Goal: Task Accomplishment & Management: Manage account settings

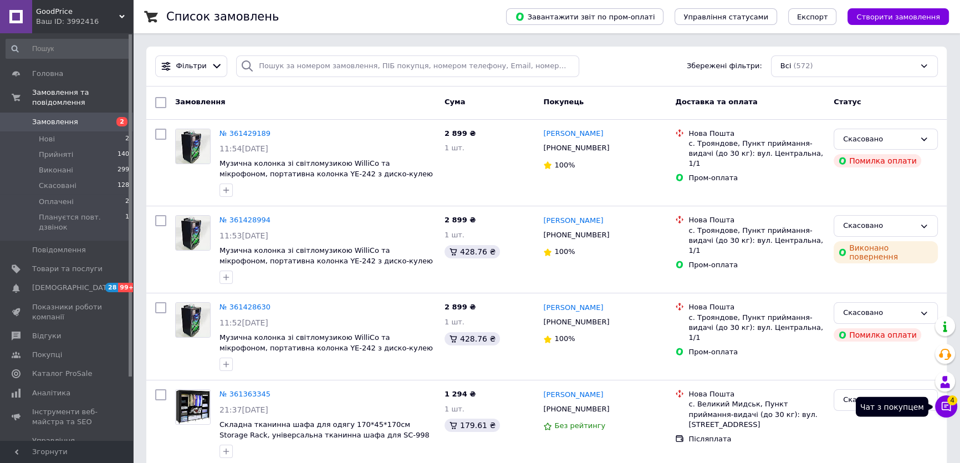
click at [950, 406] on icon at bounding box center [946, 406] width 9 height 9
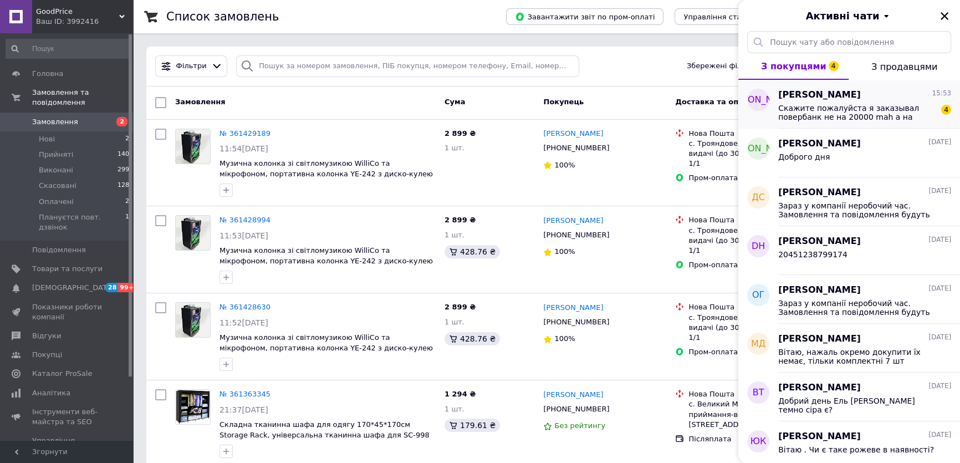
click at [805, 113] on span "Скажите пожалуйста я заказывал повербанк не на 20000 mah а на 90000 mah зачем т…" at bounding box center [857, 113] width 157 height 18
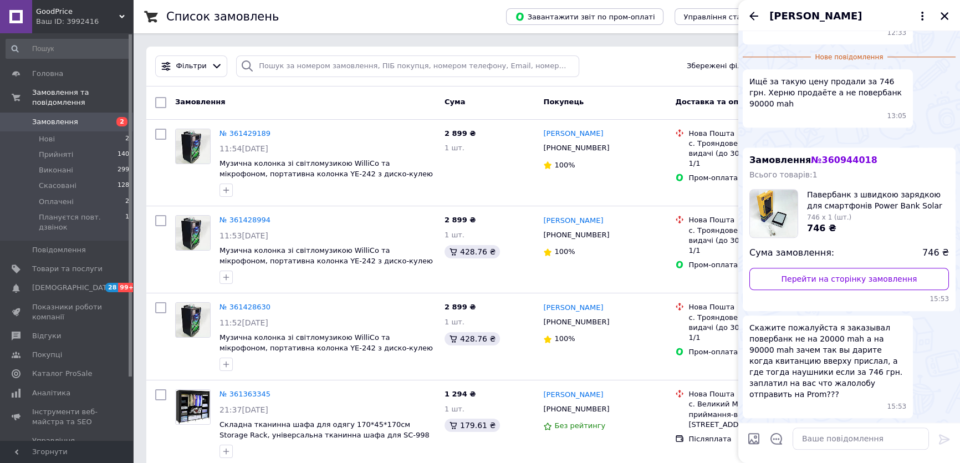
scroll to position [1651, 0]
click at [752, 143] on img at bounding box center [747, 138] width 9 height 9
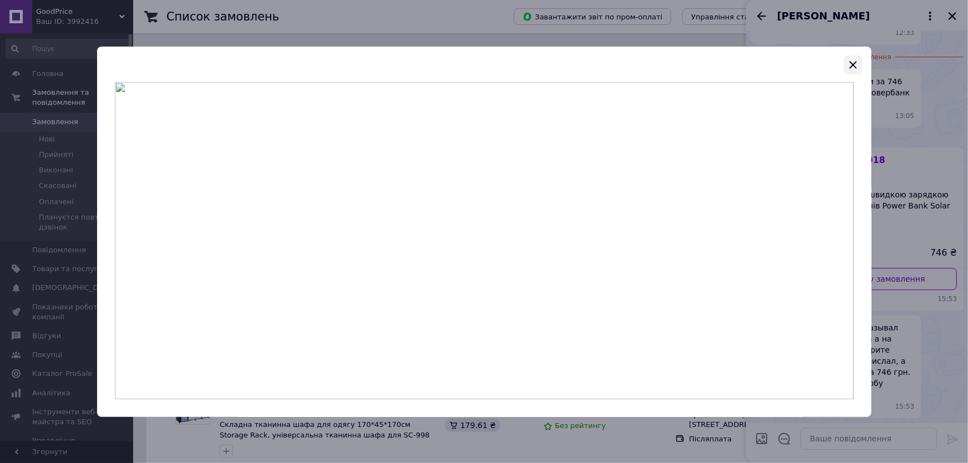
click at [848, 61] on icon "button" at bounding box center [852, 64] width 13 height 13
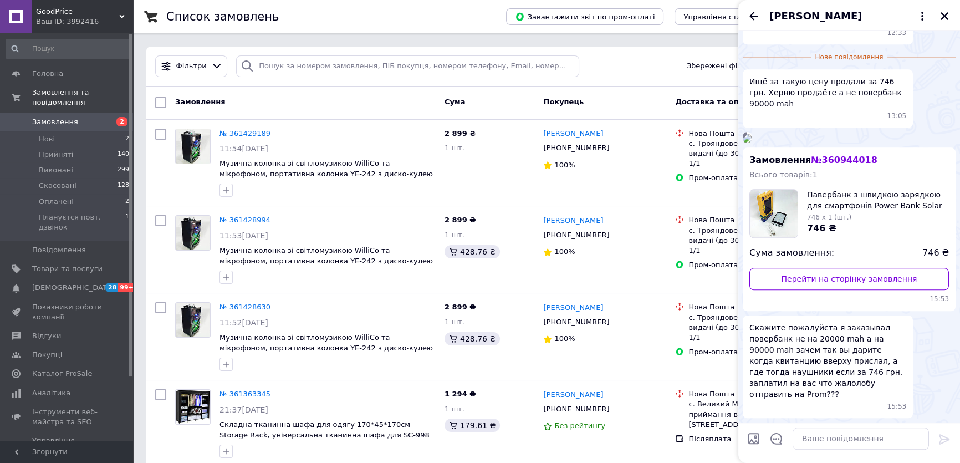
scroll to position [1500, 0]
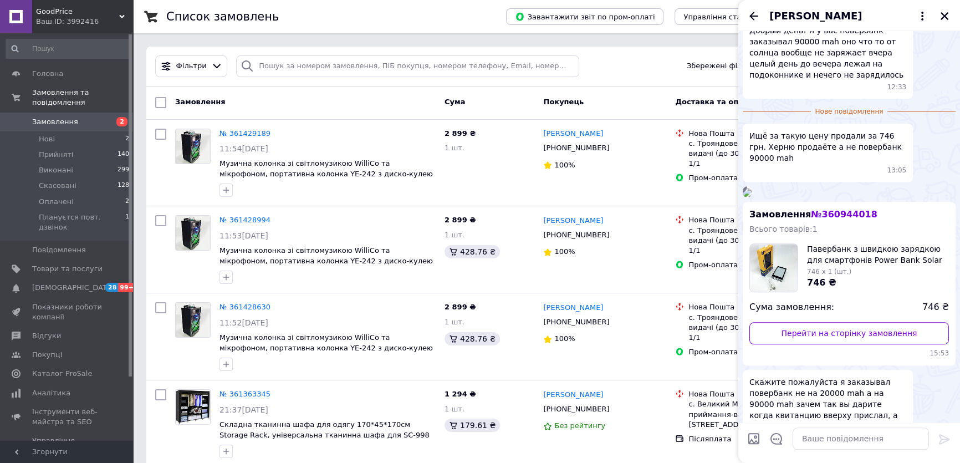
click at [752, 197] on img at bounding box center [747, 192] width 9 height 9
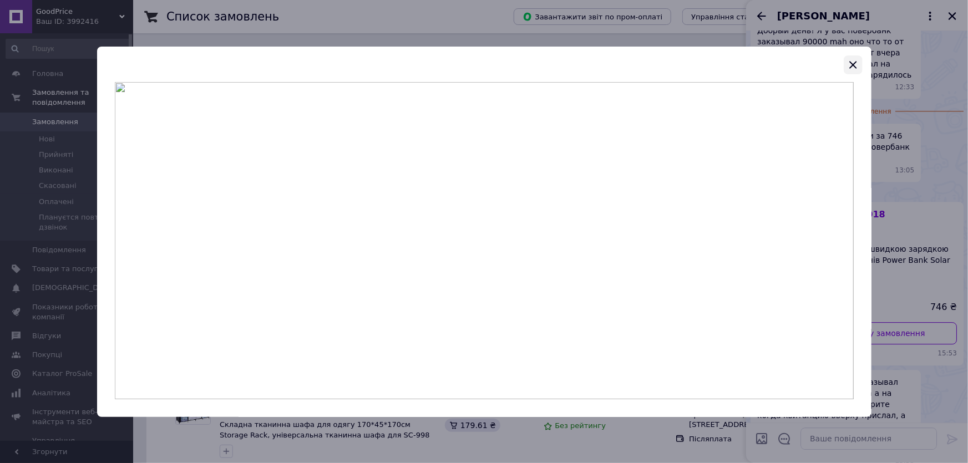
click at [852, 63] on icon "button" at bounding box center [852, 64] width 7 height 7
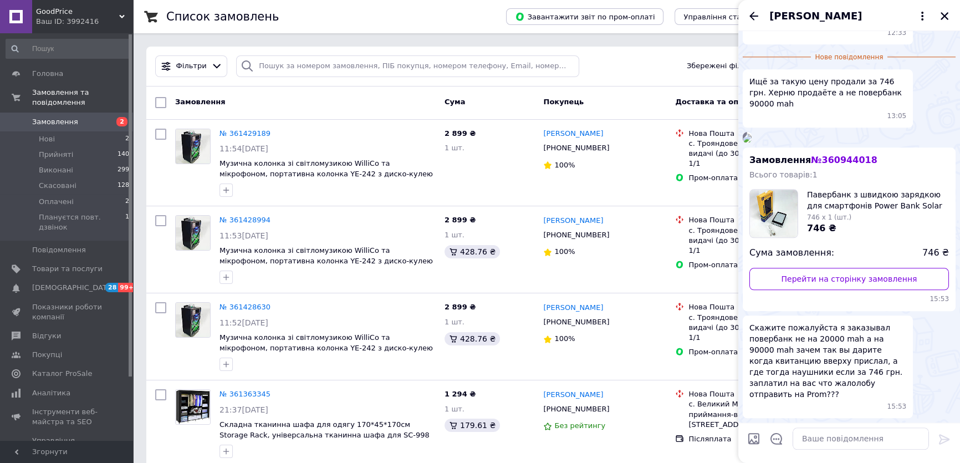
scroll to position [1752, 0]
click at [751, 17] on icon "Назад" at bounding box center [754, 16] width 9 height 8
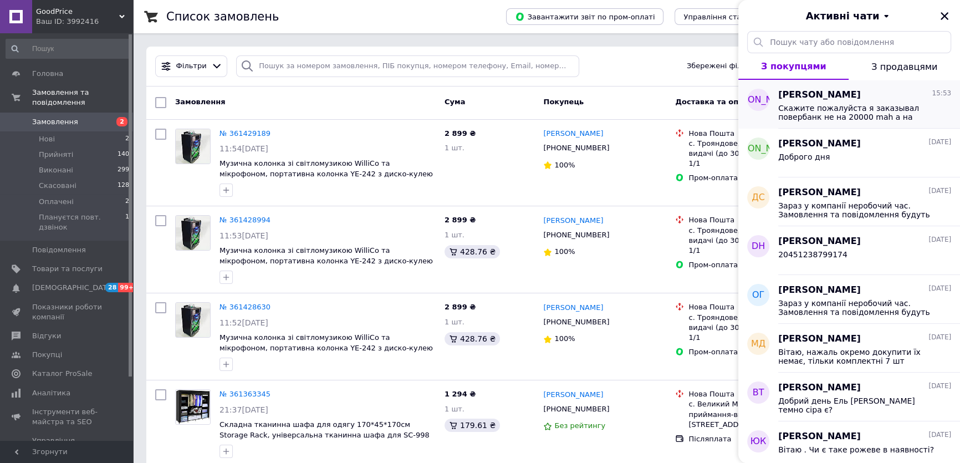
click at [852, 106] on span "Скажите пожалуйста я заказывал повербанк не на 20000 mah а на 90000 mah зачем т…" at bounding box center [857, 113] width 157 height 18
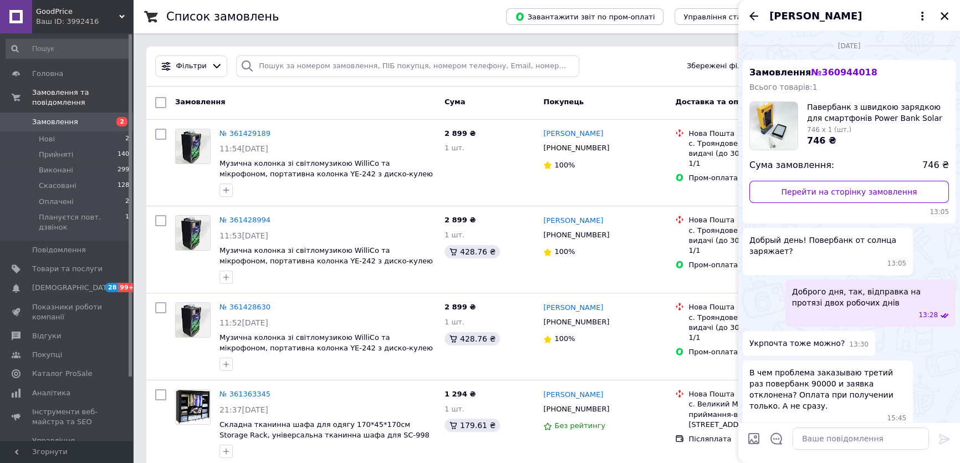
scroll to position [1732, 0]
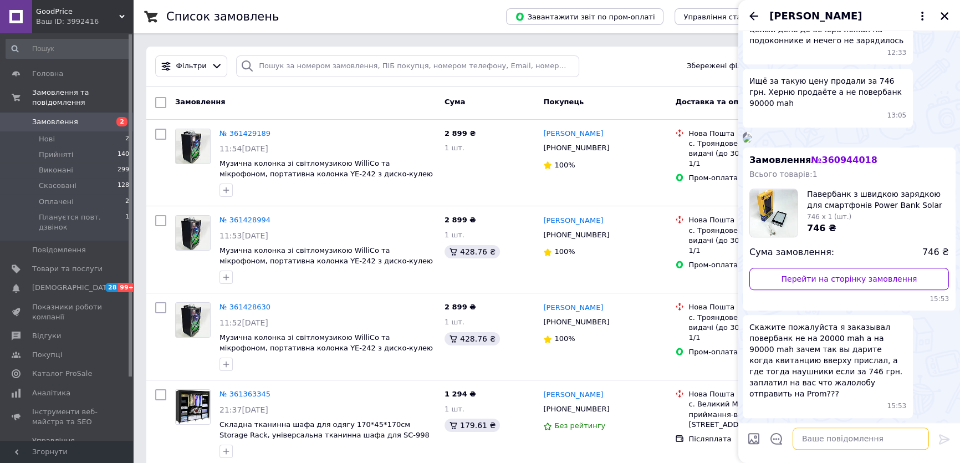
click at [836, 446] on textarea at bounding box center [861, 439] width 136 height 22
type textarea "Ви хочете повернути товар?"
click at [941, 440] on icon at bounding box center [944, 439] width 11 height 10
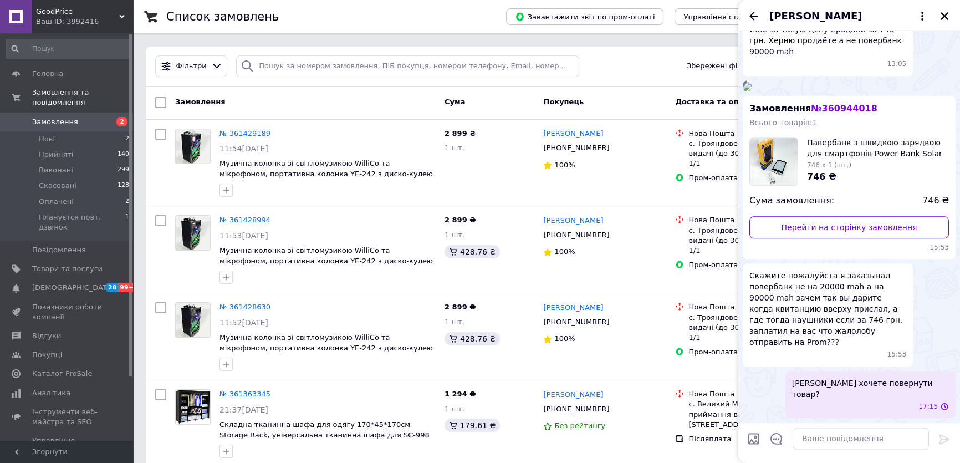
scroll to position [1762, 0]
click at [942, 16] on icon "Закрити" at bounding box center [945, 16] width 10 height 10
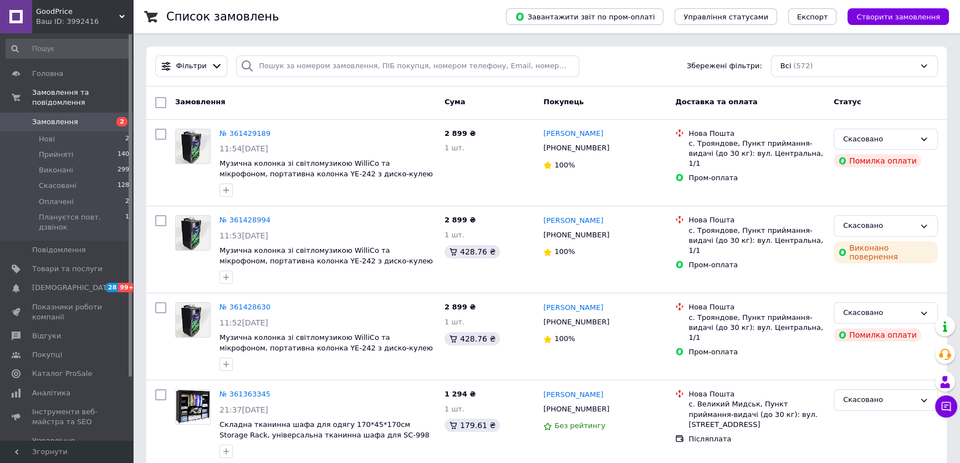
click at [100, 117] on span "Замовлення" at bounding box center [67, 122] width 70 height 10
click at [89, 283] on span "[DEMOGRAPHIC_DATA]" at bounding box center [67, 288] width 70 height 10
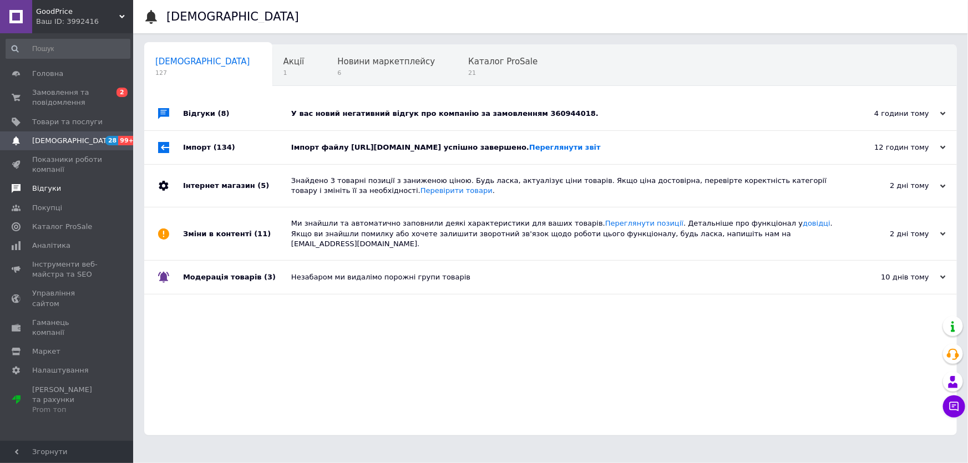
click at [68, 189] on span "Відгуки" at bounding box center [67, 189] width 70 height 10
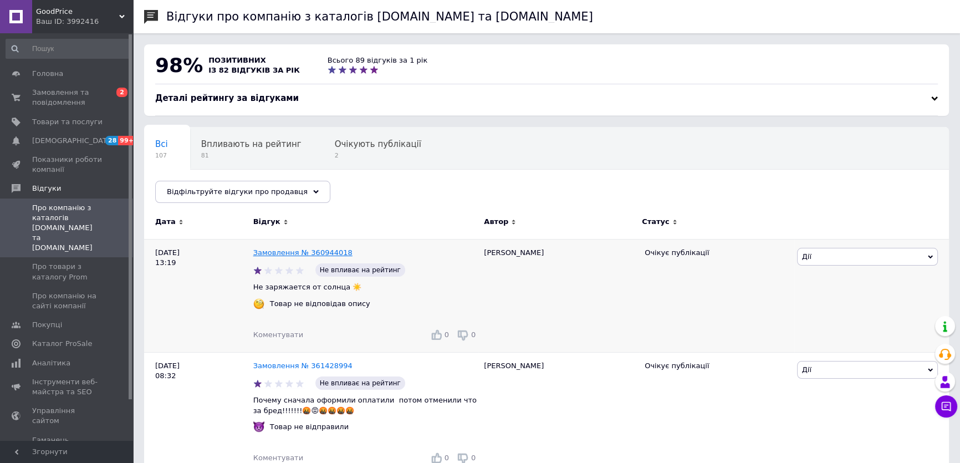
click at [281, 256] on link "Замовлення № 360944018" at bounding box center [302, 252] width 99 height 8
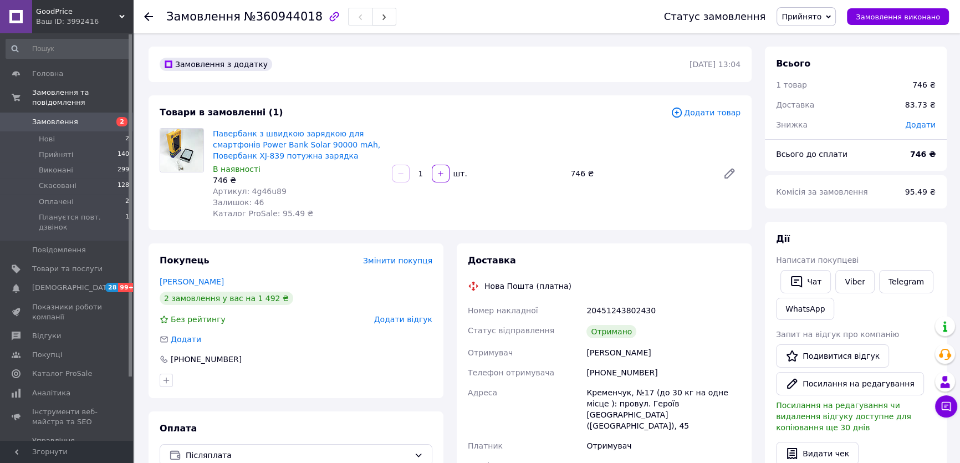
click at [394, 316] on span "Додати відгук" at bounding box center [403, 319] width 58 height 9
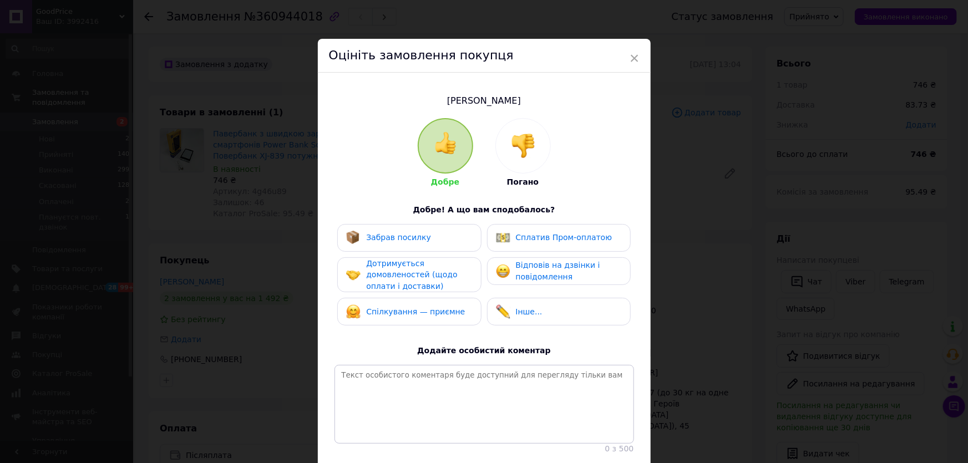
click at [525, 151] on img at bounding box center [523, 146] width 24 height 24
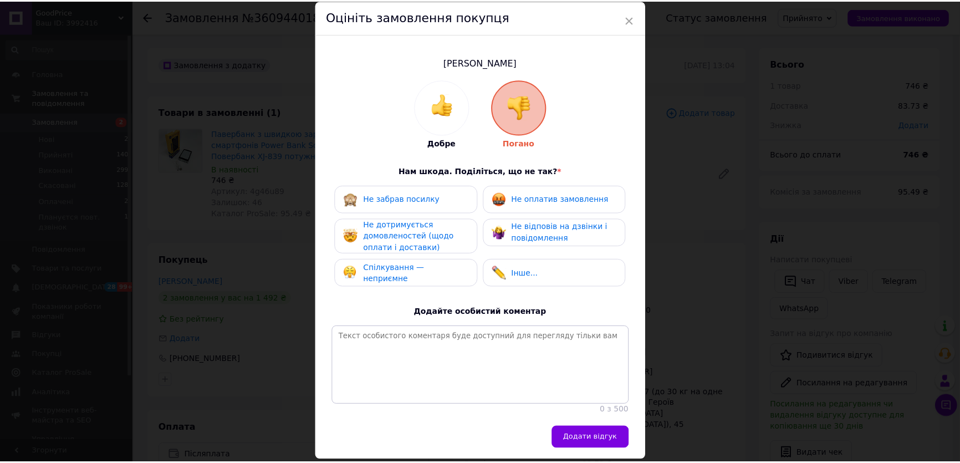
scroll to position [87, 0]
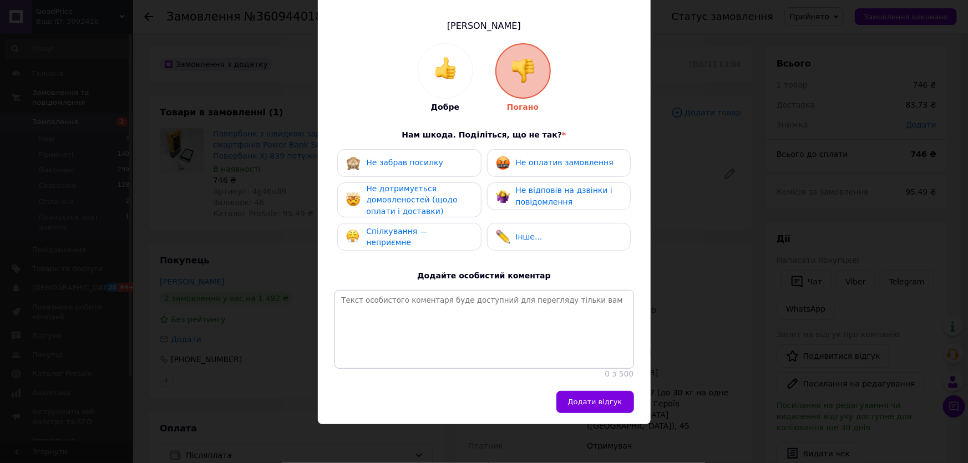
click at [389, 227] on span "Спілкування — неприємне" at bounding box center [397, 237] width 62 height 21
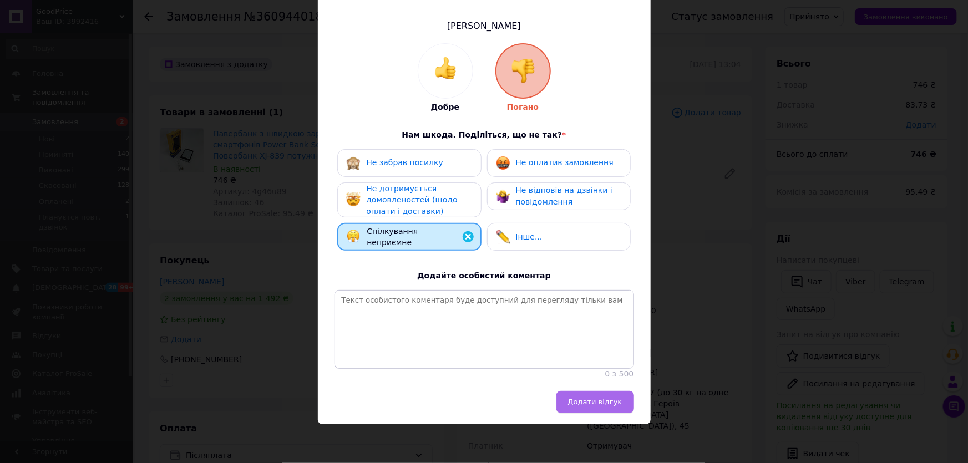
click at [599, 405] on span "Додати відгук" at bounding box center [595, 402] width 54 height 8
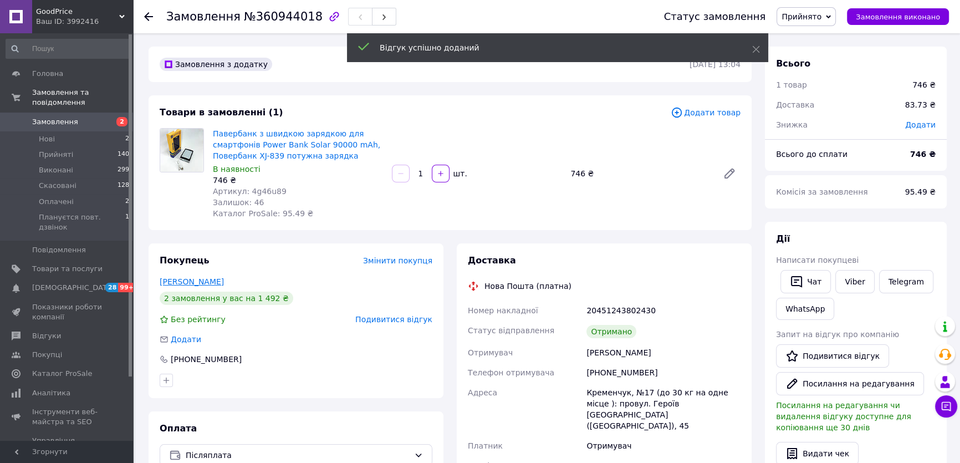
click at [187, 282] on link "Попенко Артур" at bounding box center [192, 281] width 64 height 9
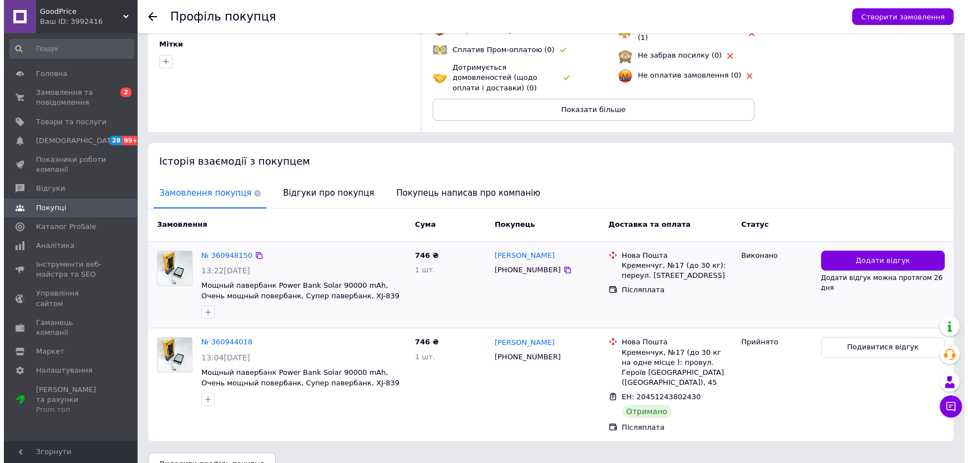
scroll to position [111, 0]
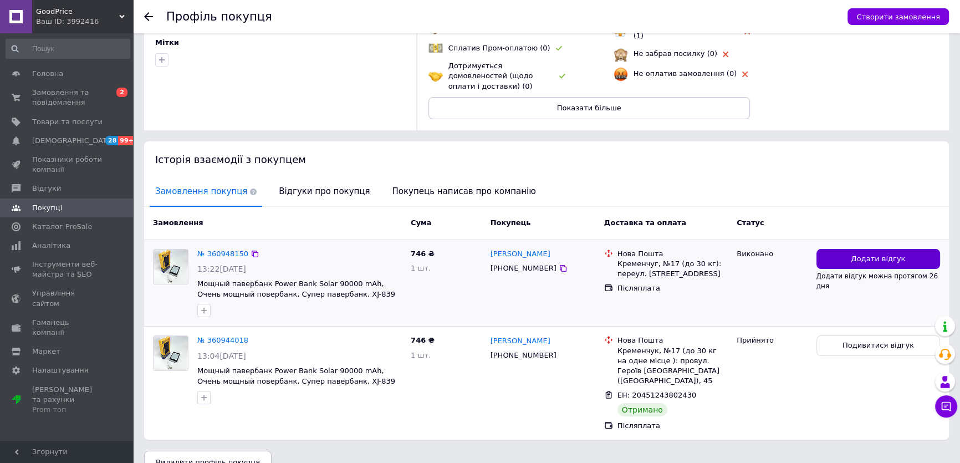
click at [857, 254] on span "Додати відгук" at bounding box center [878, 259] width 54 height 11
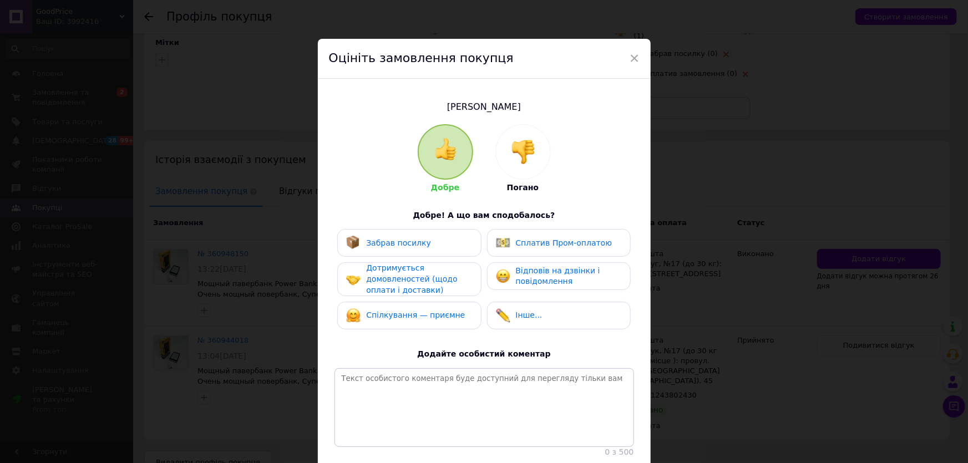
click at [532, 147] on img at bounding box center [523, 152] width 24 height 24
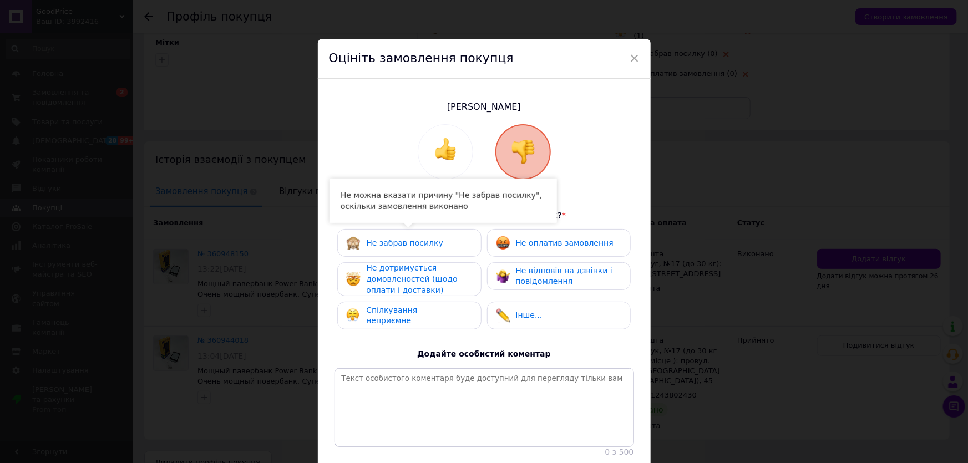
click at [419, 314] on span "Спілкування — неприємне" at bounding box center [397, 316] width 62 height 20
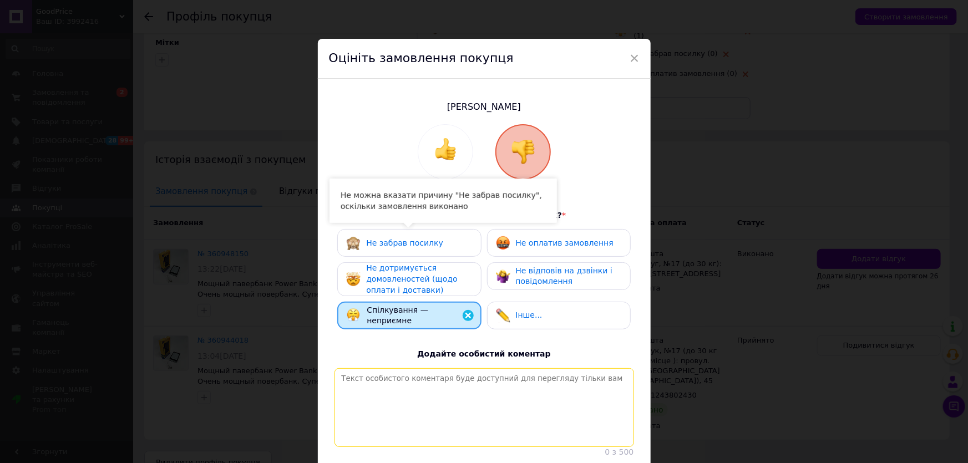
click at [411, 406] on textarea at bounding box center [483, 407] width 299 height 79
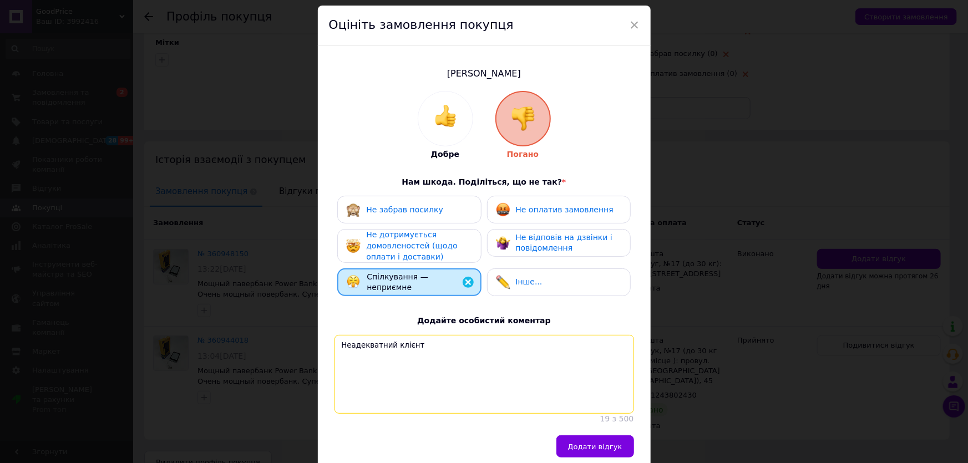
scroll to position [91, 0]
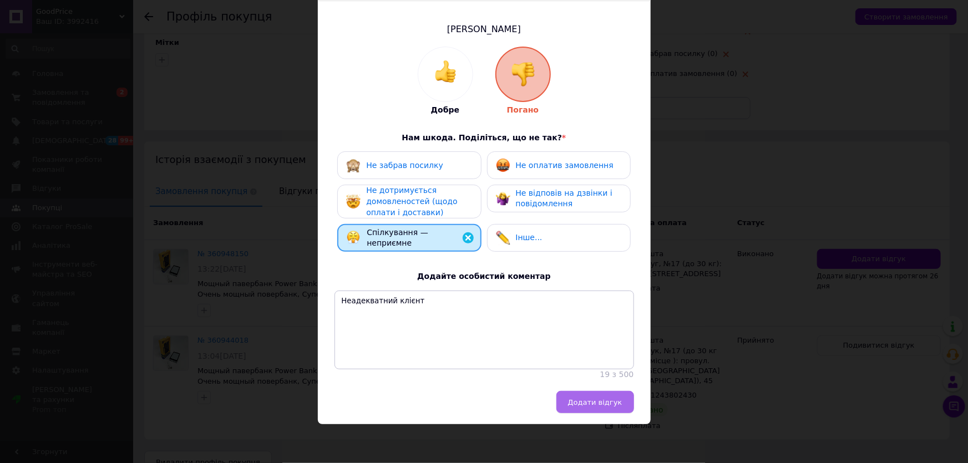
click at [621, 403] on button "Додати відгук" at bounding box center [595, 402] width 78 height 22
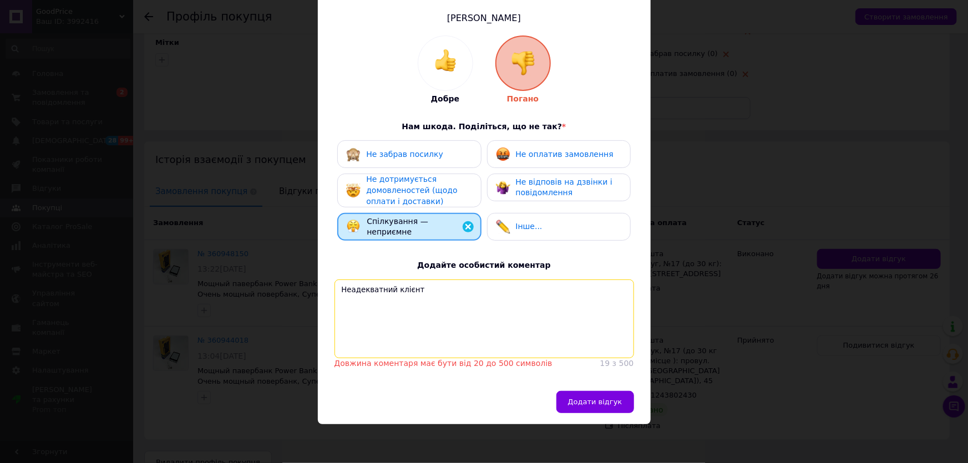
click at [424, 295] on textarea "Неадекватний клієнт" at bounding box center [483, 318] width 299 height 79
type textarea "Неадекватний клієнт, не радимо взагалі нчіого відправляти"
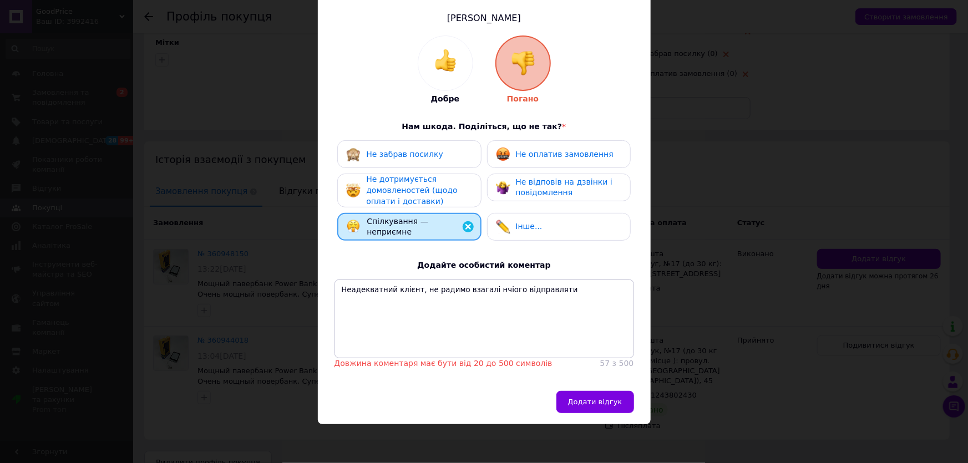
click at [600, 406] on span "Додати відгук" at bounding box center [595, 402] width 54 height 8
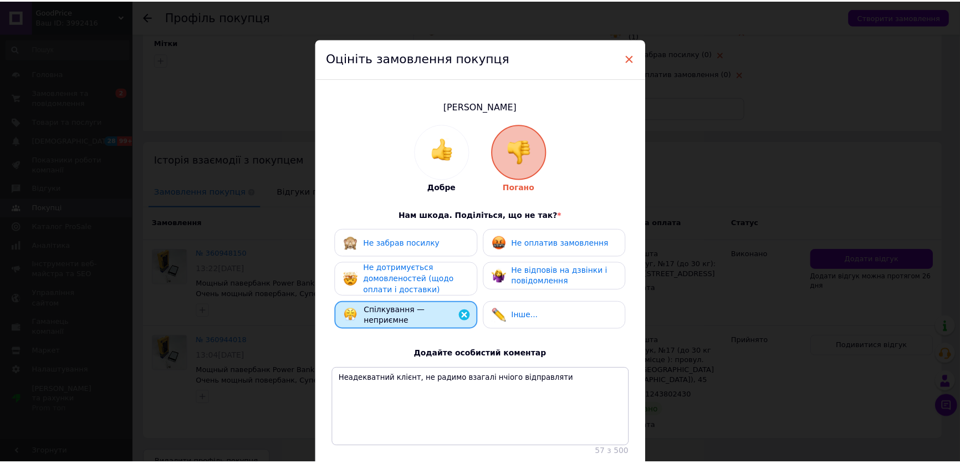
scroll to position [0, 0]
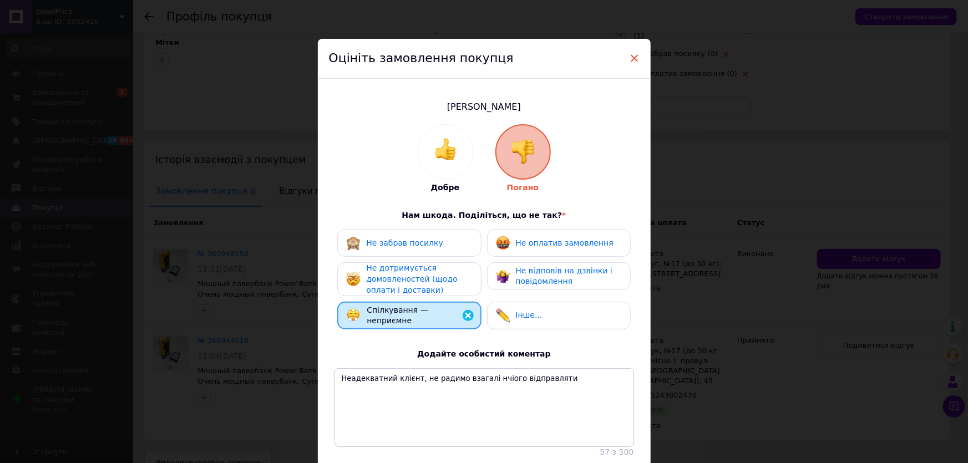
click at [630, 58] on span "×" at bounding box center [634, 58] width 10 height 19
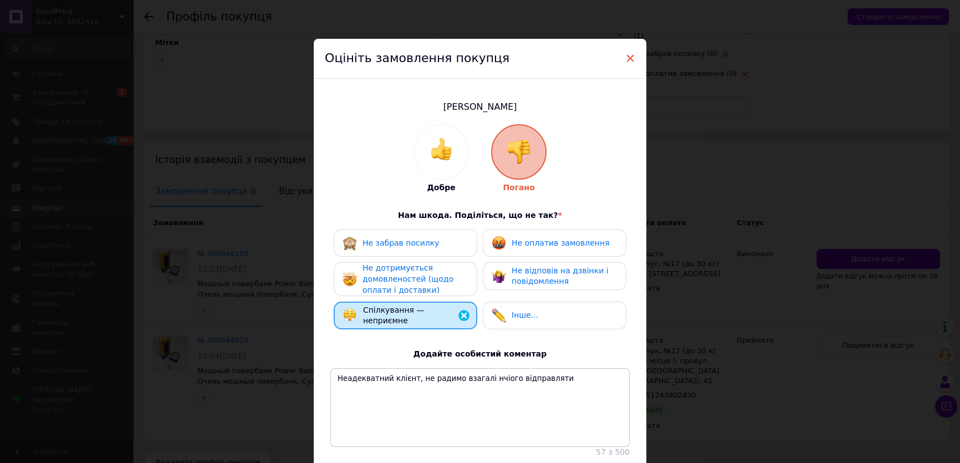
click at [629, 56] on span "×" at bounding box center [630, 58] width 10 height 19
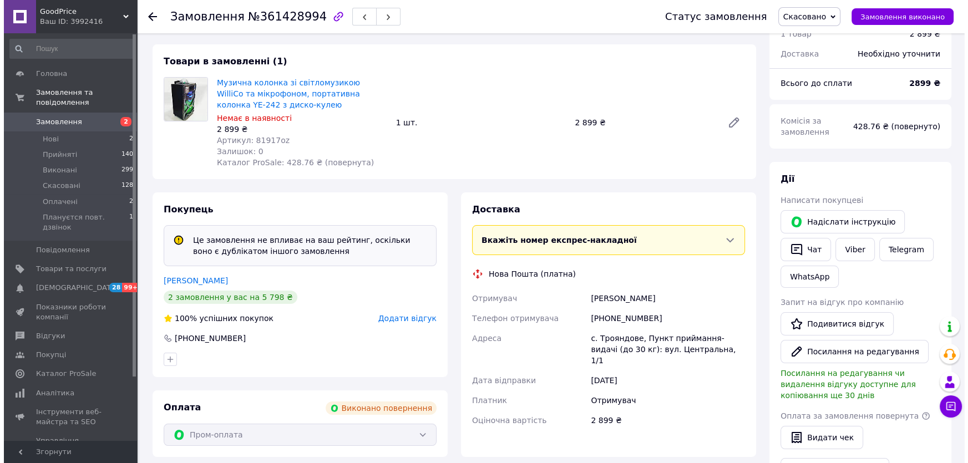
scroll to position [100, 0]
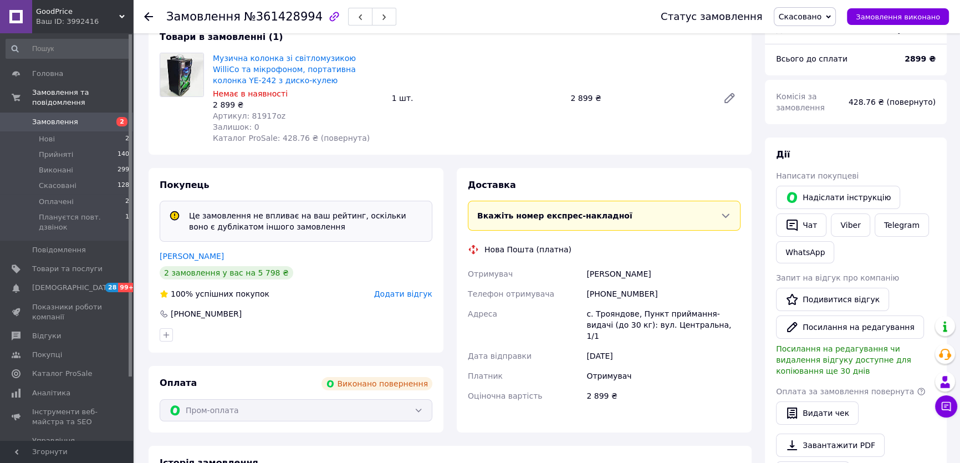
click at [399, 295] on span "Додати відгук" at bounding box center [403, 293] width 58 height 9
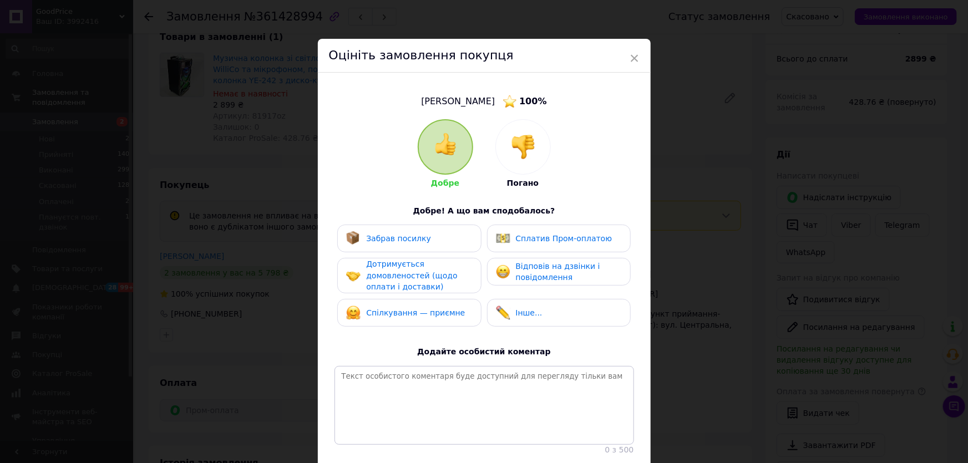
click at [532, 148] on img at bounding box center [523, 147] width 24 height 24
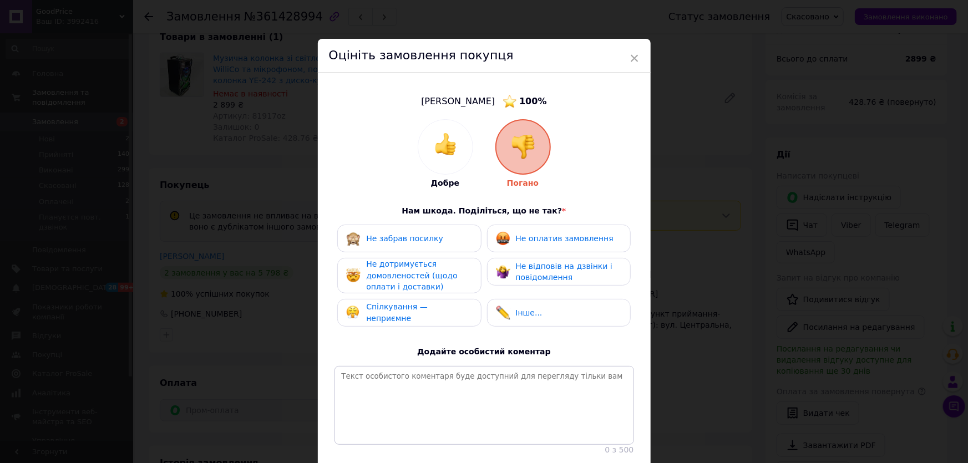
click at [557, 243] on div "Не оплатив замовлення" at bounding box center [555, 238] width 118 height 14
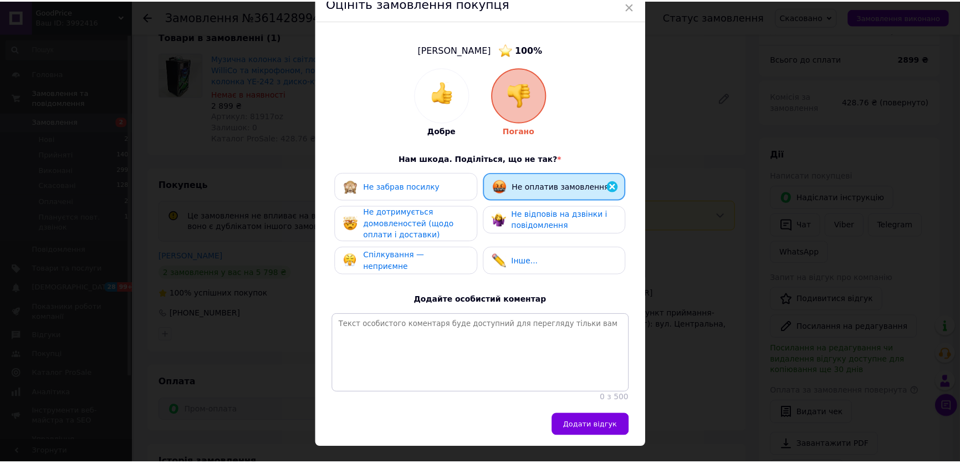
scroll to position [88, 0]
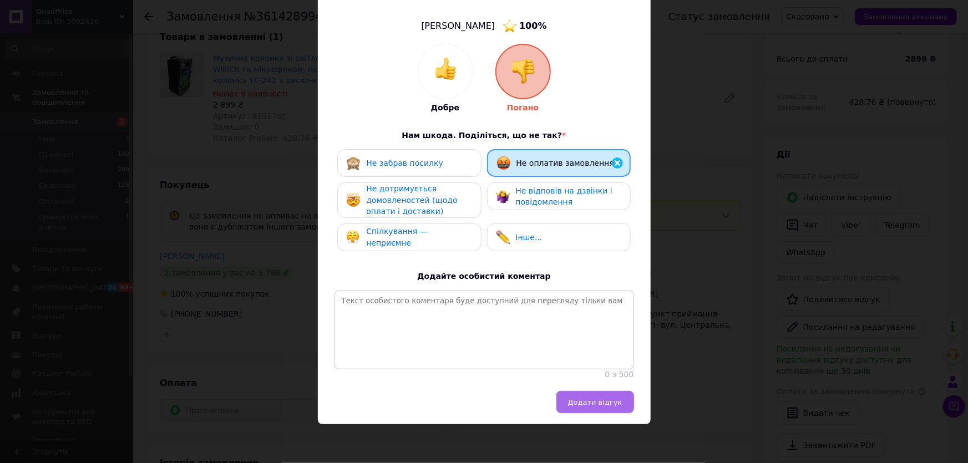
click at [594, 398] on span "Додати відгук" at bounding box center [595, 402] width 54 height 8
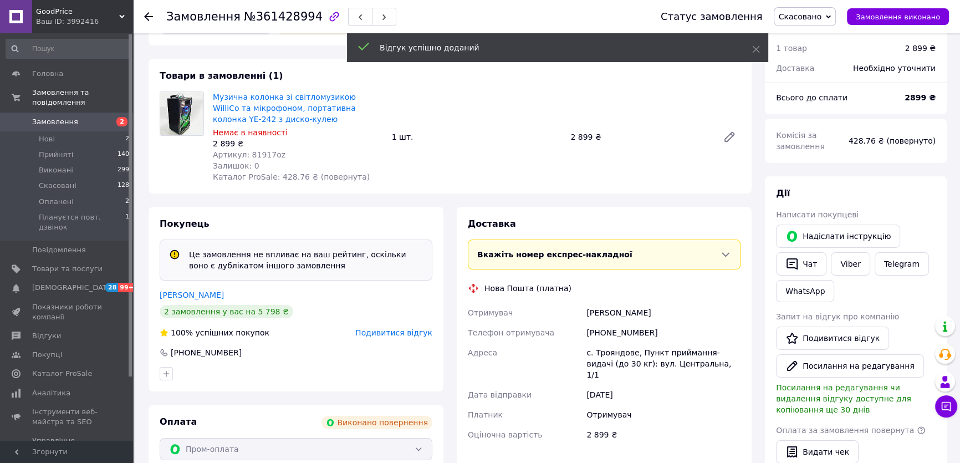
scroll to position [151, 0]
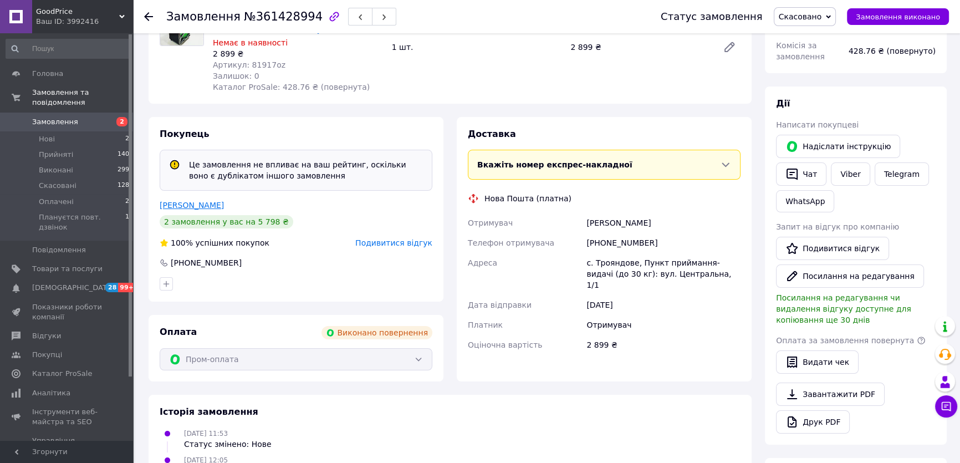
click at [202, 208] on link "Гостюхін Анатолій" at bounding box center [192, 205] width 64 height 9
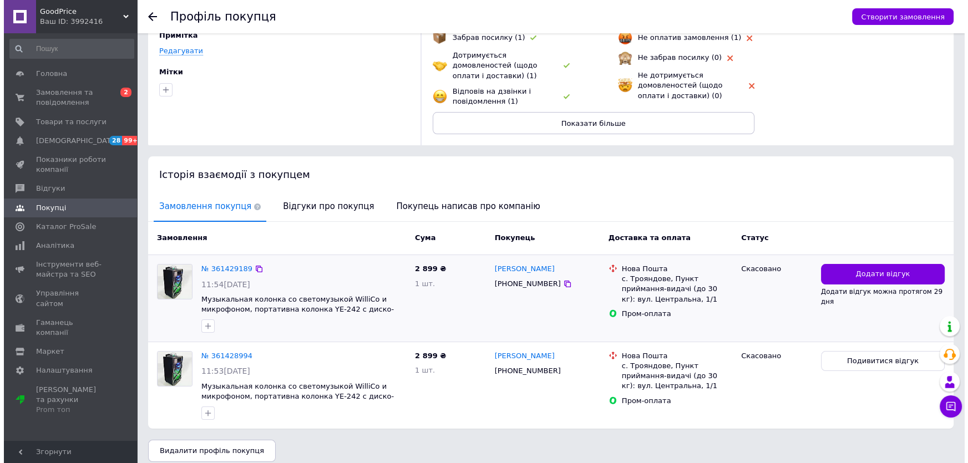
scroll to position [105, 0]
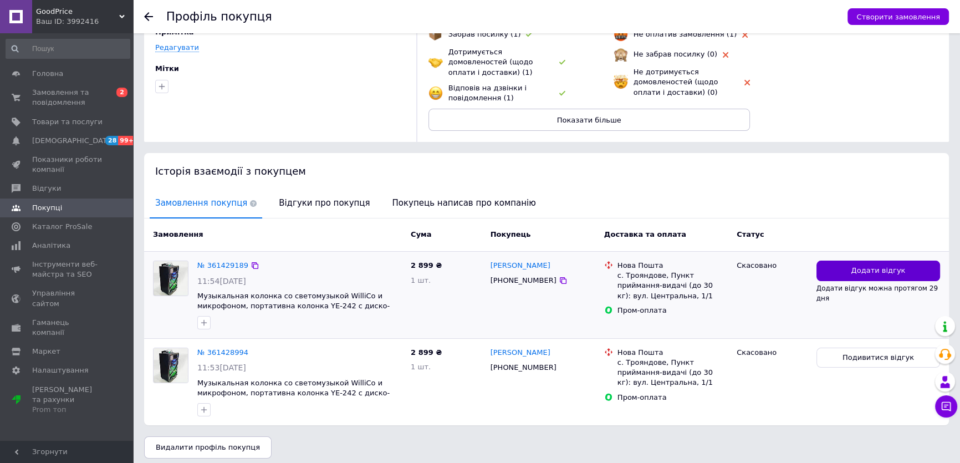
click at [848, 261] on button "Додати відгук" at bounding box center [879, 271] width 124 height 21
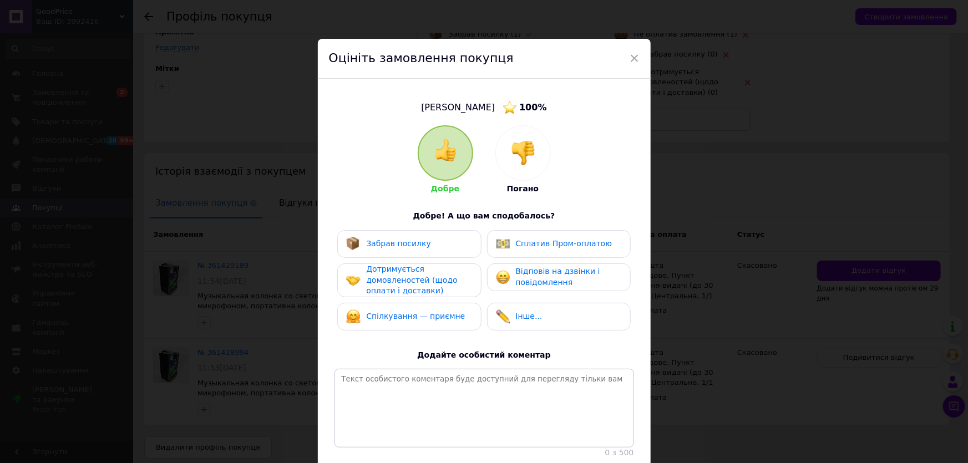
click at [499, 156] on div at bounding box center [523, 153] width 54 height 54
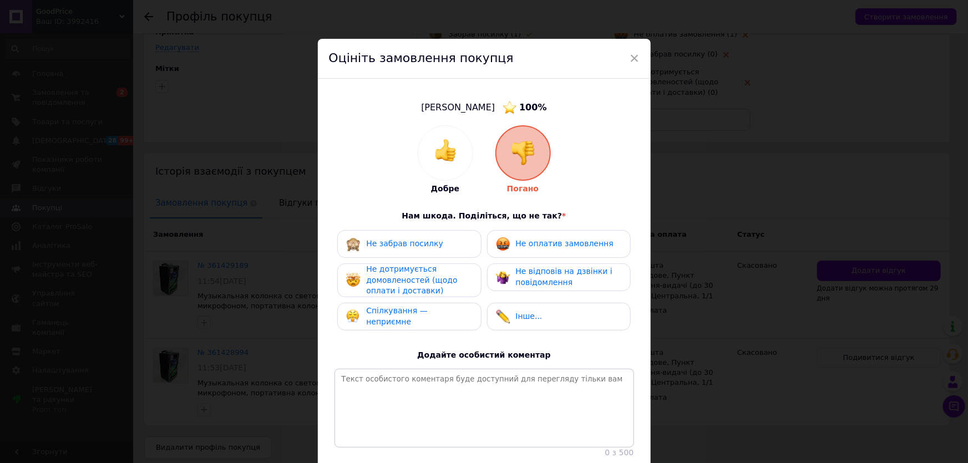
click at [536, 245] on span "Не оплатив замовлення" at bounding box center [565, 243] width 98 height 9
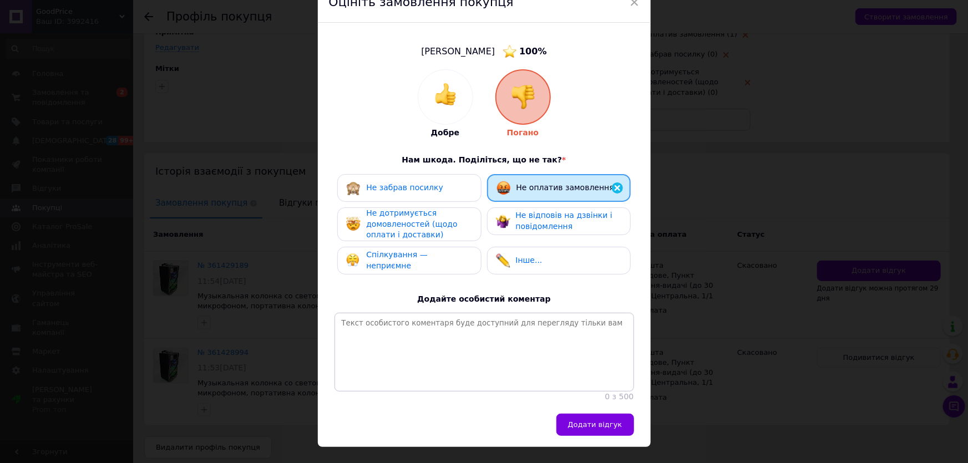
scroll to position [92, 0]
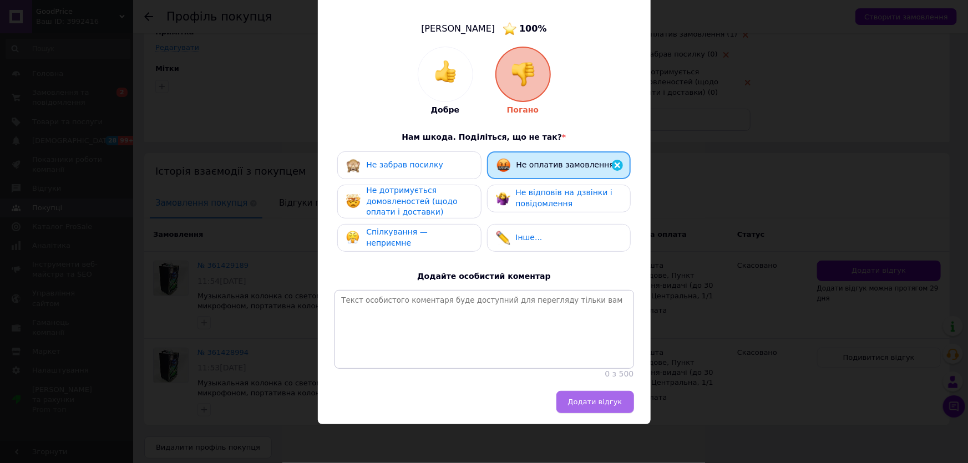
click at [586, 403] on span "Додати відгук" at bounding box center [595, 402] width 54 height 8
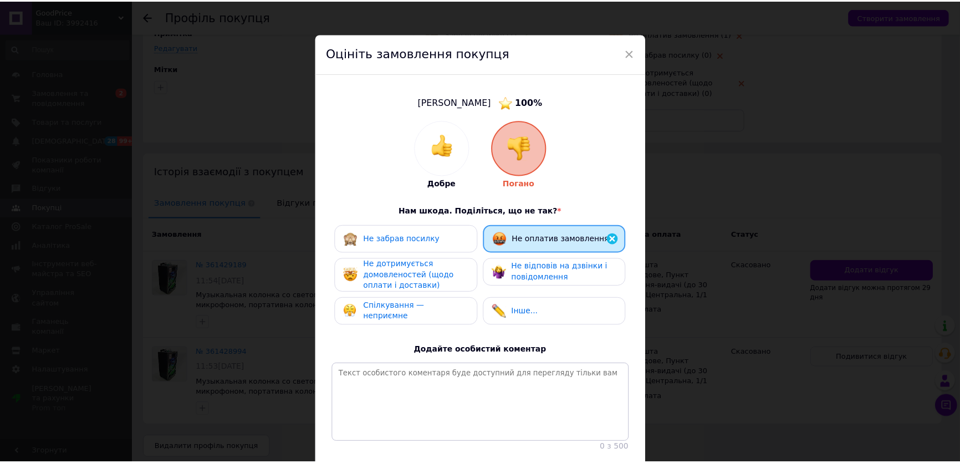
scroll to position [0, 0]
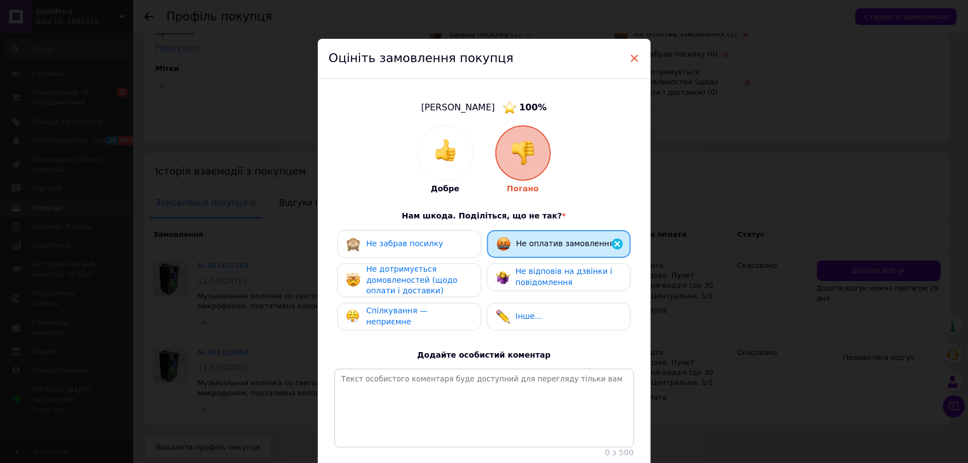
click at [632, 57] on span "×" at bounding box center [634, 58] width 10 height 19
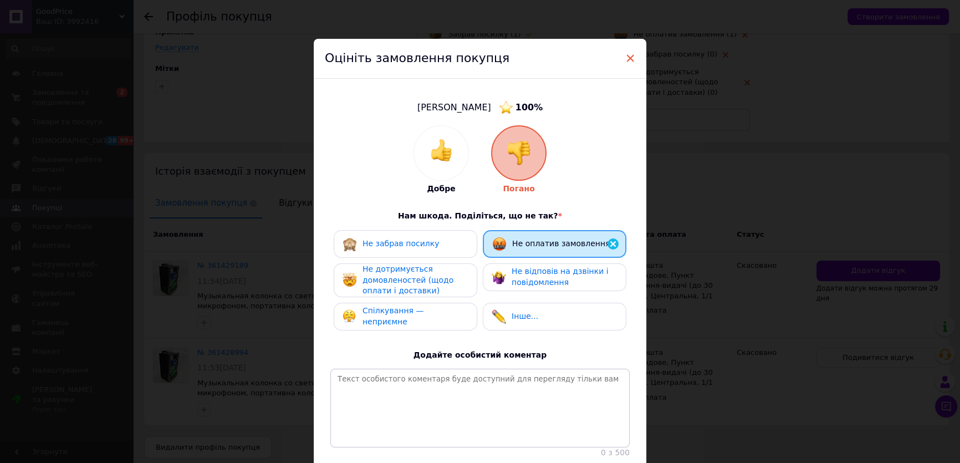
click at [628, 55] on span "×" at bounding box center [630, 58] width 10 height 19
click at [630, 55] on span "×" at bounding box center [630, 58] width 10 height 19
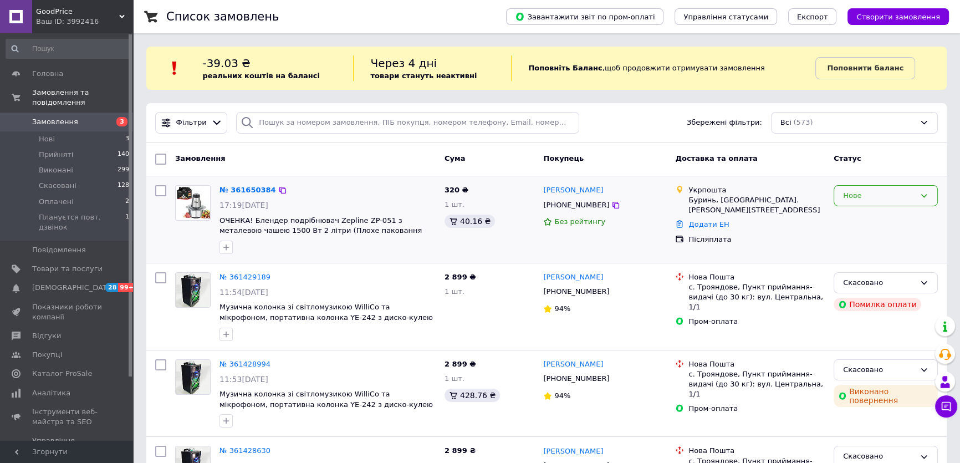
click at [883, 195] on div "Нове" at bounding box center [879, 196] width 72 height 12
click at [250, 187] on link "№ 361650384" at bounding box center [248, 190] width 57 height 8
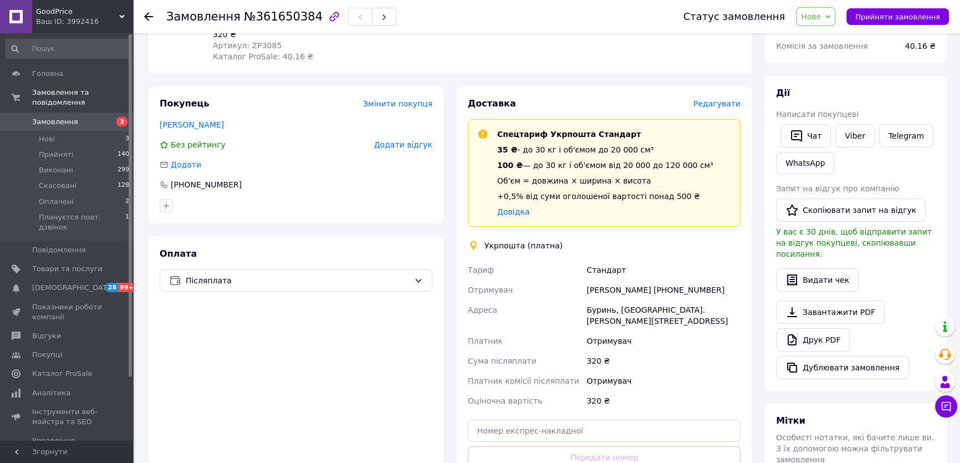
scroll to position [50, 0]
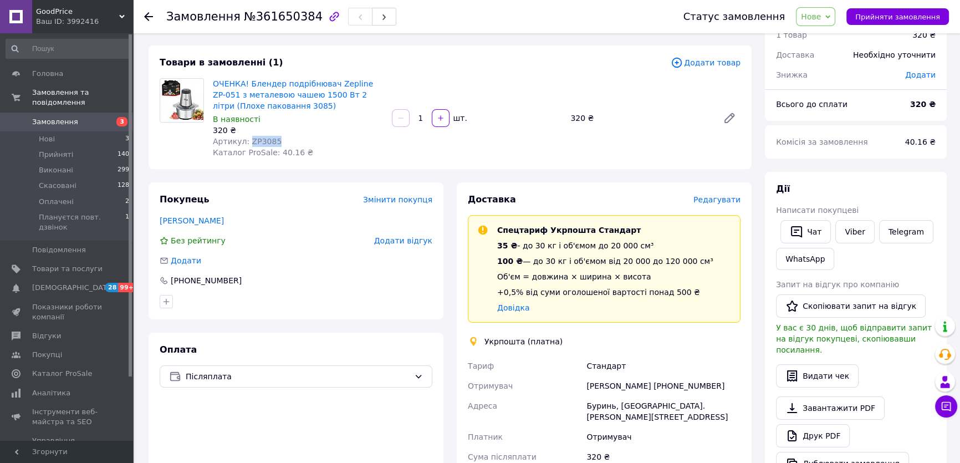
drag, startPoint x: 286, startPoint y: 137, endPoint x: 245, endPoint y: 142, distance: 41.3
click at [245, 142] on div "Артикул: ZP3085" at bounding box center [298, 141] width 170 height 11
copy span "ZP3085"
click at [821, 16] on span "Нове" at bounding box center [811, 16] width 20 height 9
click at [832, 75] on li "Скасовано" at bounding box center [849, 72] width 104 height 17
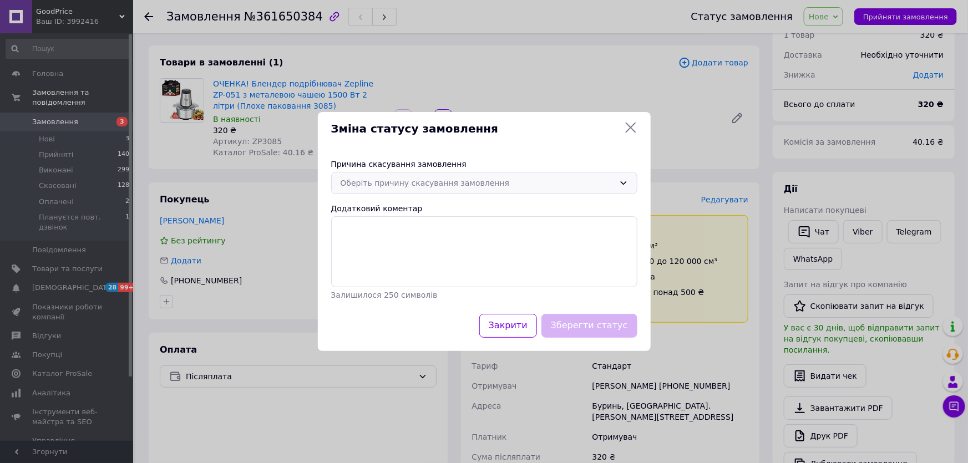
click at [444, 180] on div "Оберіть причину скасування замовлення" at bounding box center [477, 183] width 274 height 12
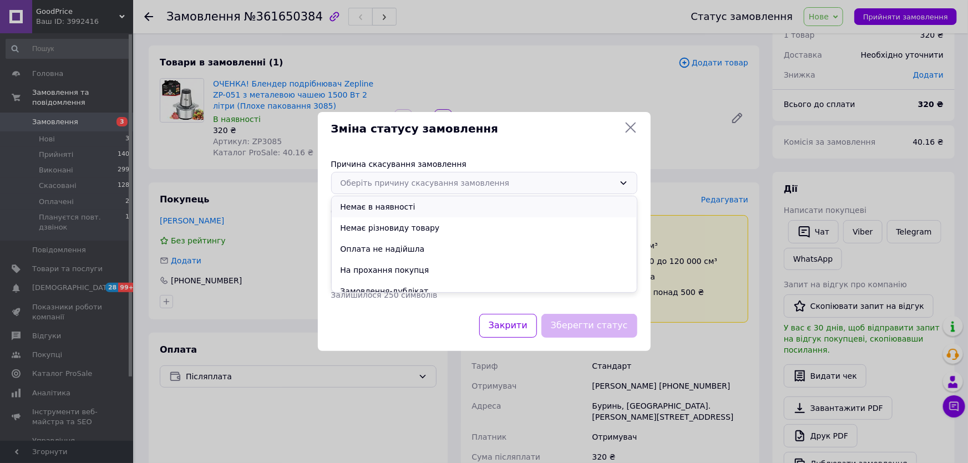
click at [438, 207] on li "Немає в наявності" at bounding box center [484, 206] width 305 height 21
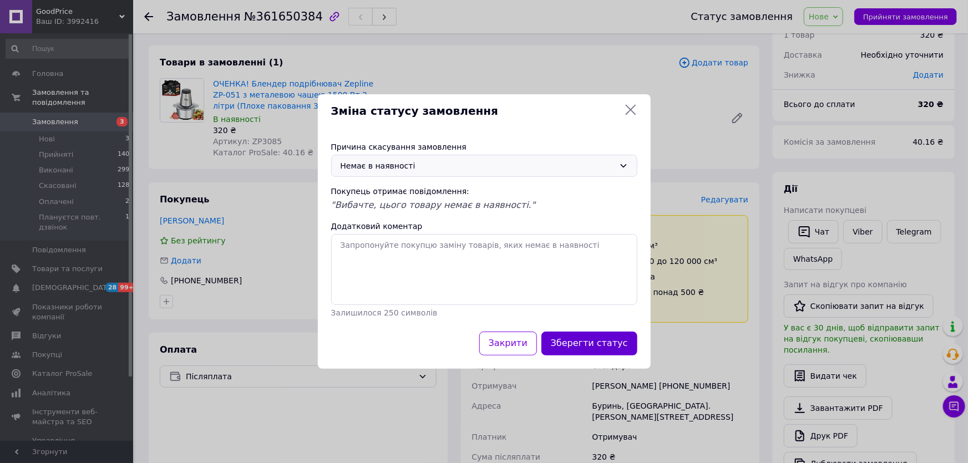
click at [579, 342] on button "Зберегти статус" at bounding box center [589, 344] width 96 height 24
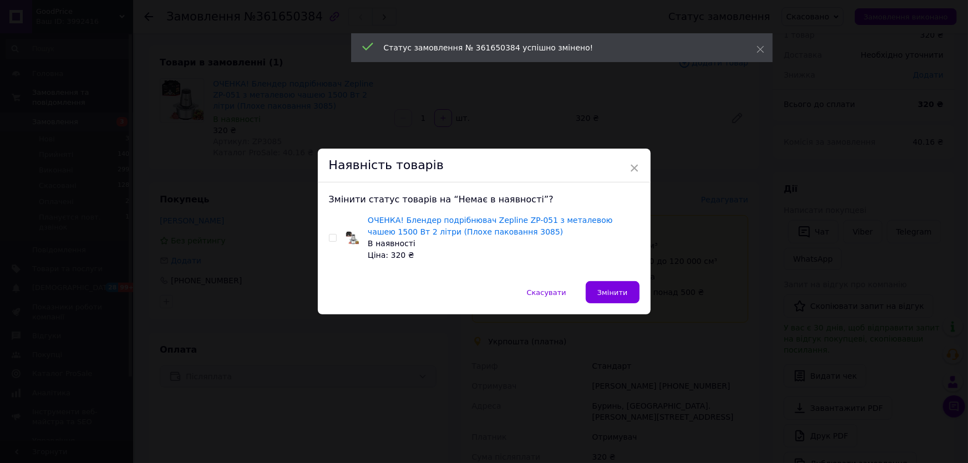
click at [331, 239] on input "checkbox" at bounding box center [332, 238] width 7 height 7
checkbox input "true"
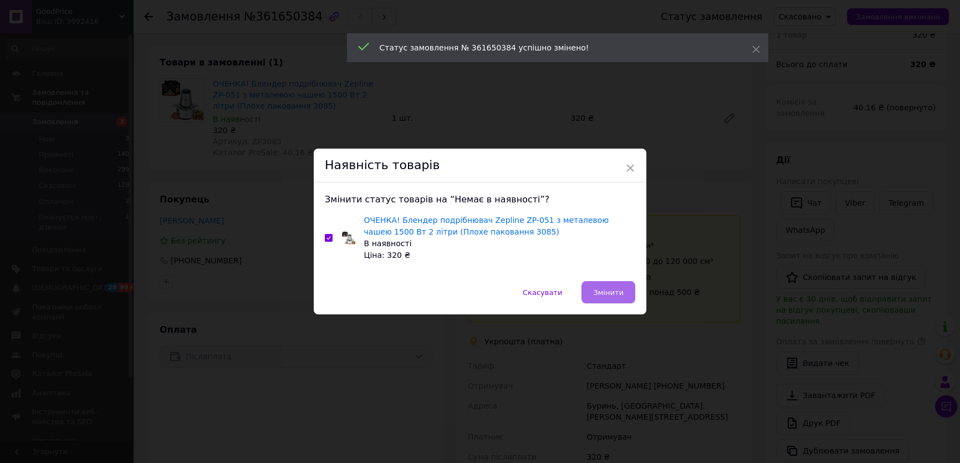
click at [606, 290] on span "Змінити" at bounding box center [608, 292] width 30 height 8
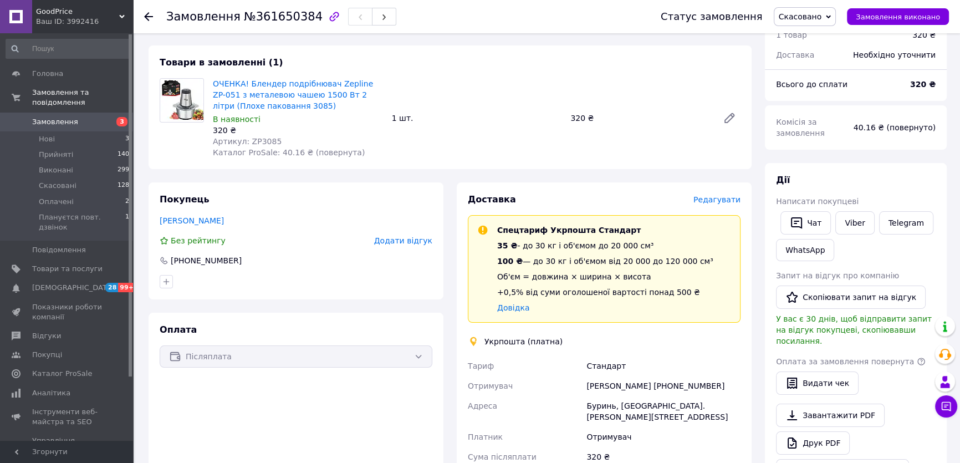
drag, startPoint x: 715, startPoint y: 385, endPoint x: 674, endPoint y: 391, distance: 42.1
click at [674, 391] on div "Микола Федоренко +380660329275" at bounding box center [663, 386] width 159 height 20
copy div "0660329275"
click at [39, 264] on span "Товари та послуги" at bounding box center [67, 269] width 70 height 10
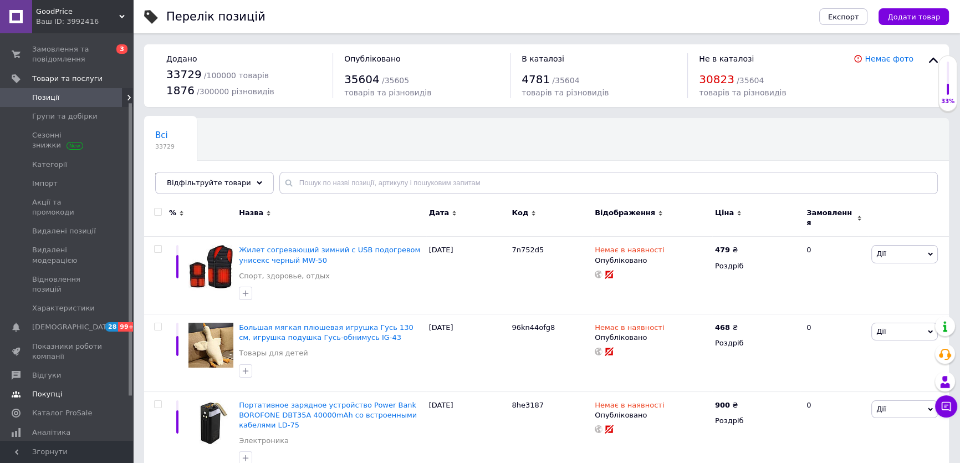
scroll to position [100, 0]
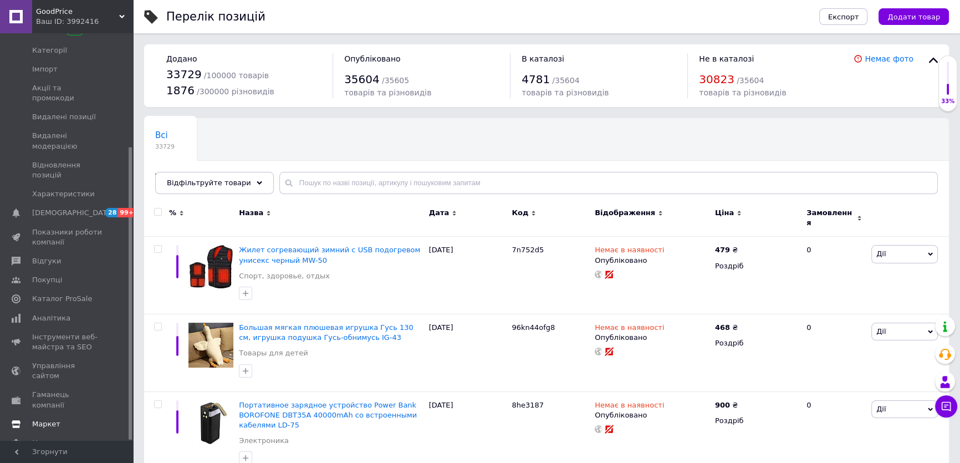
click at [60, 419] on span "Маркет" at bounding box center [67, 424] width 70 height 10
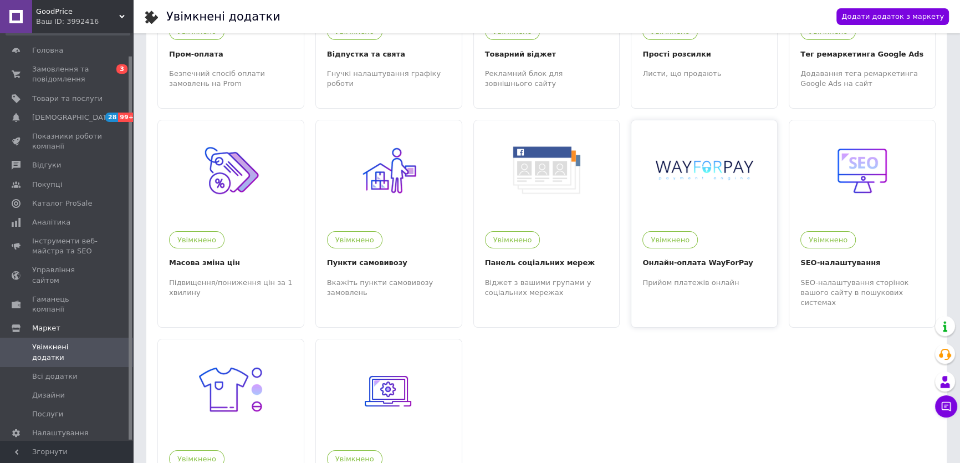
scroll to position [151, 0]
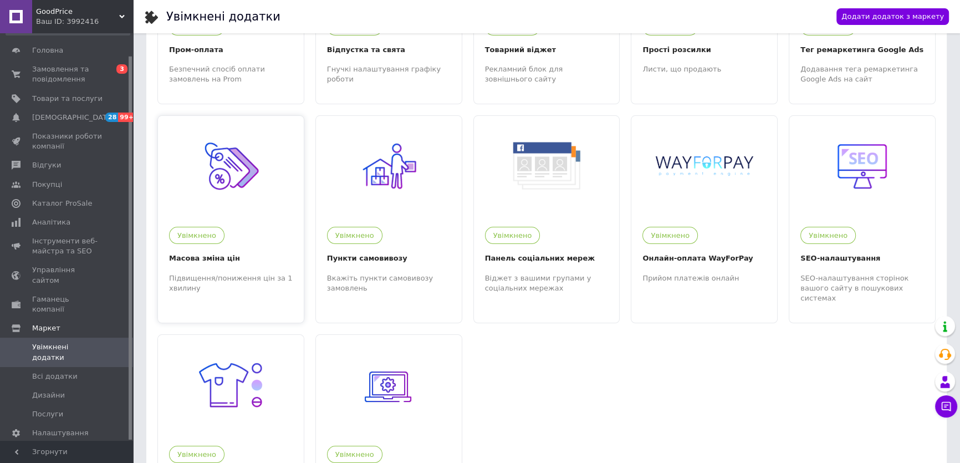
click at [243, 205] on div at bounding box center [231, 166] width 146 height 100
click at [74, 99] on span "Товари та послуги" at bounding box center [67, 99] width 70 height 10
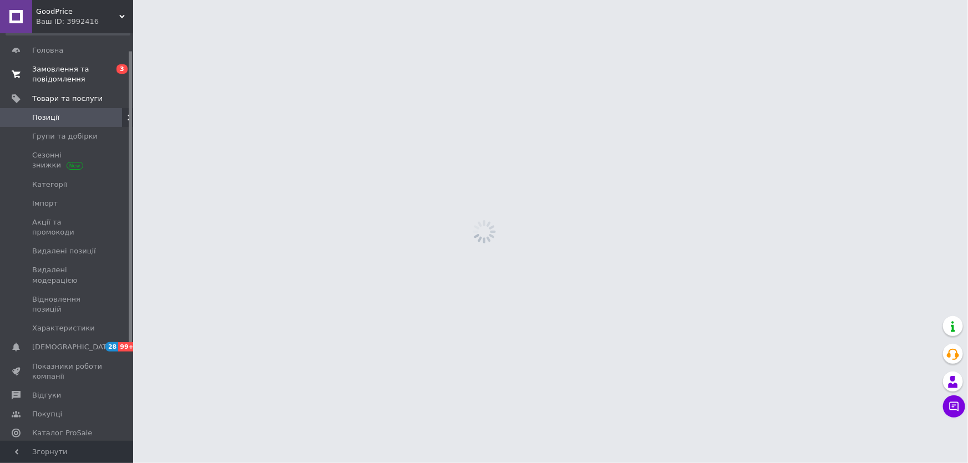
click at [93, 78] on span "Замовлення та повідомлення" at bounding box center [67, 74] width 70 height 20
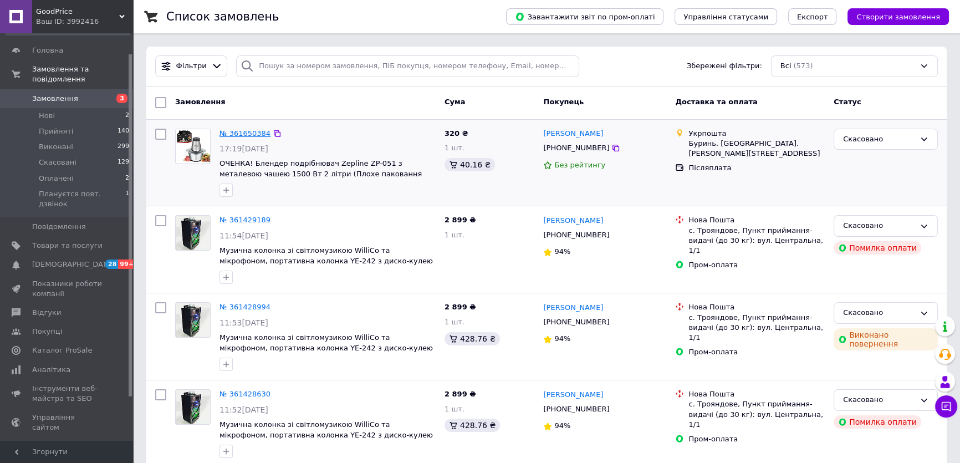
click at [248, 134] on link "№ 361650384" at bounding box center [245, 133] width 51 height 8
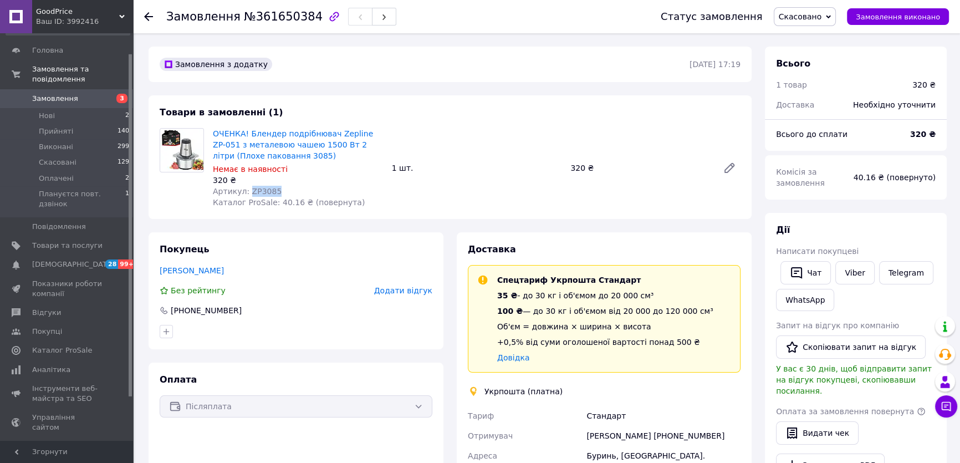
drag, startPoint x: 271, startPoint y: 187, endPoint x: 247, endPoint y: 191, distance: 24.2
click at [247, 191] on span "Артикул: ZP3085" at bounding box center [247, 191] width 69 height 9
copy span "ZP3085"
click at [43, 241] on span "Товари та послуги" at bounding box center [67, 246] width 70 height 10
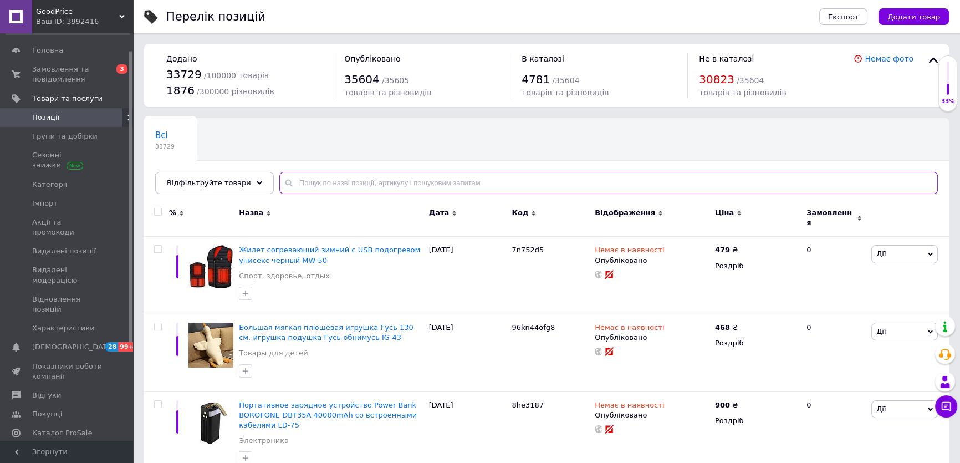
click at [354, 181] on input "text" at bounding box center [608, 183] width 659 height 22
paste input "ZP3085"
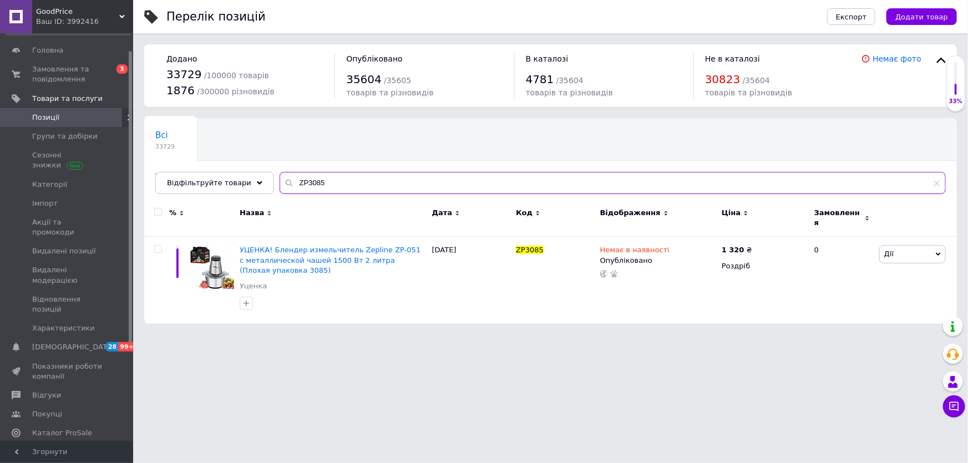
type input "ZP3085"
click at [23, 16] on link at bounding box center [16, 16] width 32 height 33
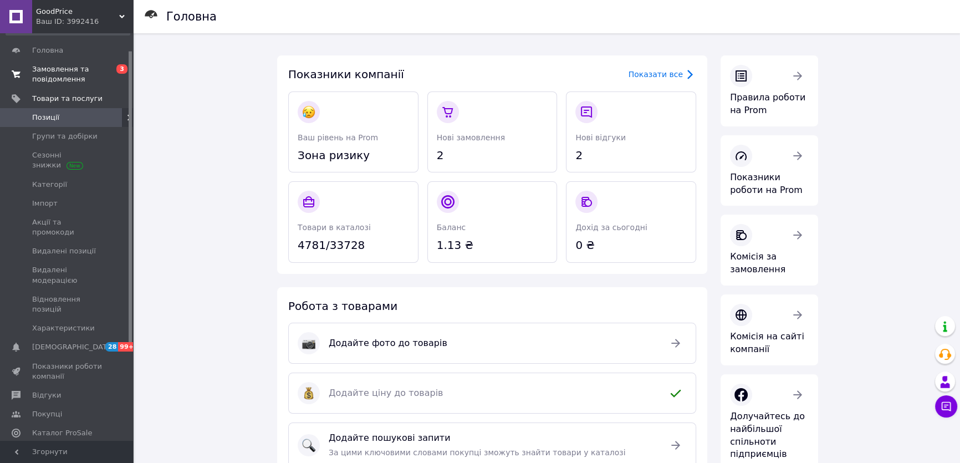
click at [100, 72] on span "Замовлення та повідомлення" at bounding box center [67, 74] width 70 height 20
